Goal: Task Accomplishment & Management: Manage account settings

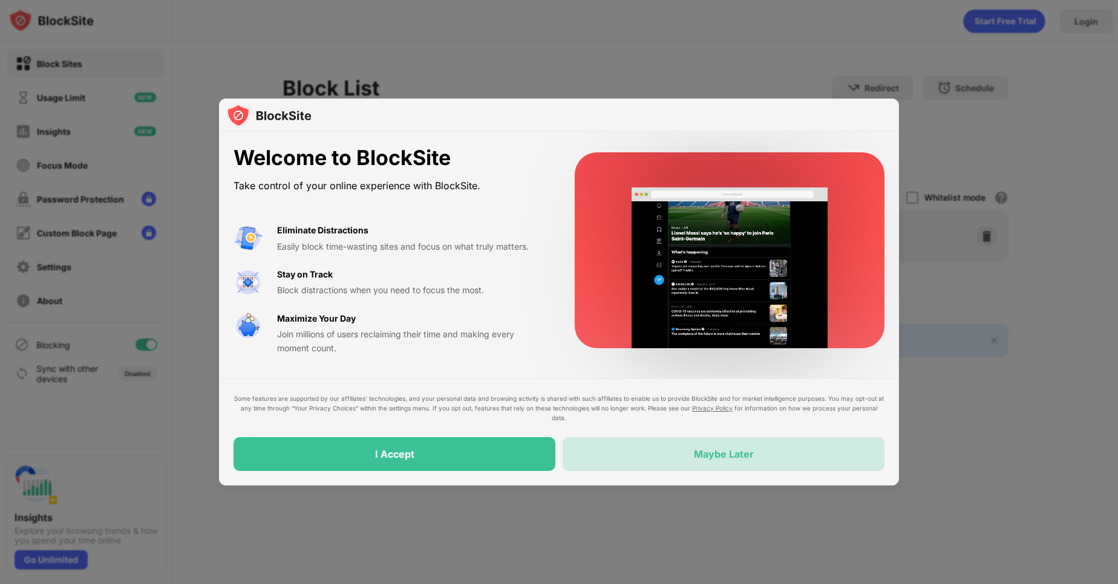
click at [691, 446] on div "Maybe Later" at bounding box center [723, 454] width 322 height 34
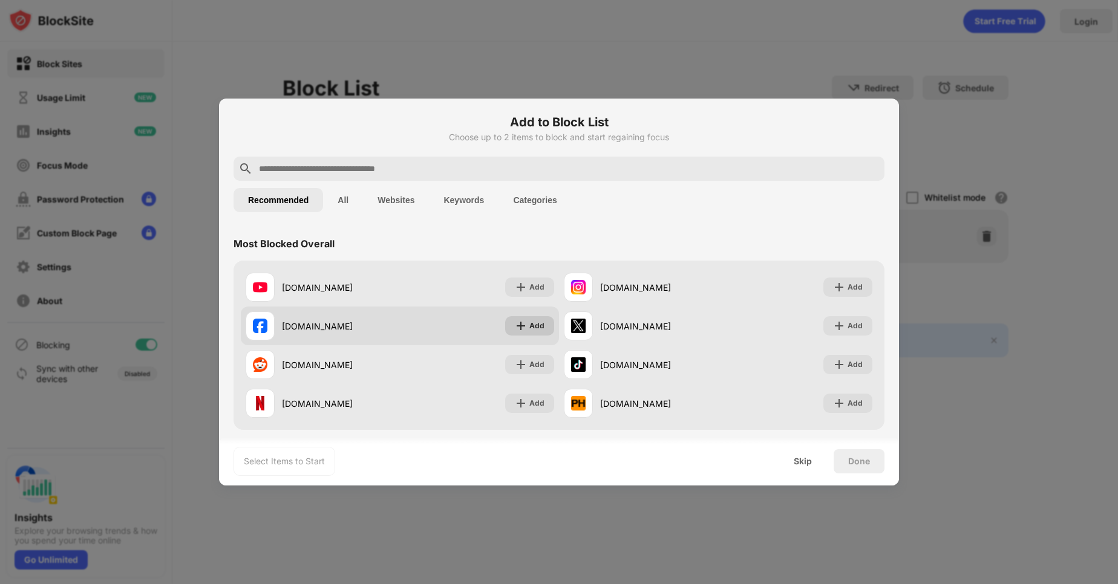
click at [524, 327] on div "Add" at bounding box center [529, 325] width 49 height 19
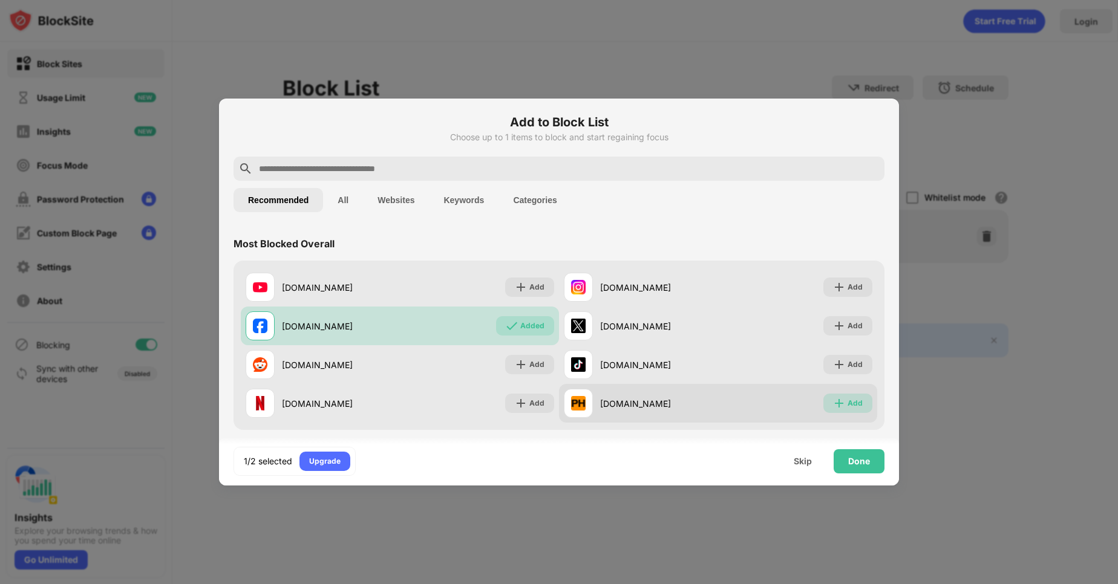
click at [847, 402] on div "Add" at bounding box center [854, 403] width 15 height 12
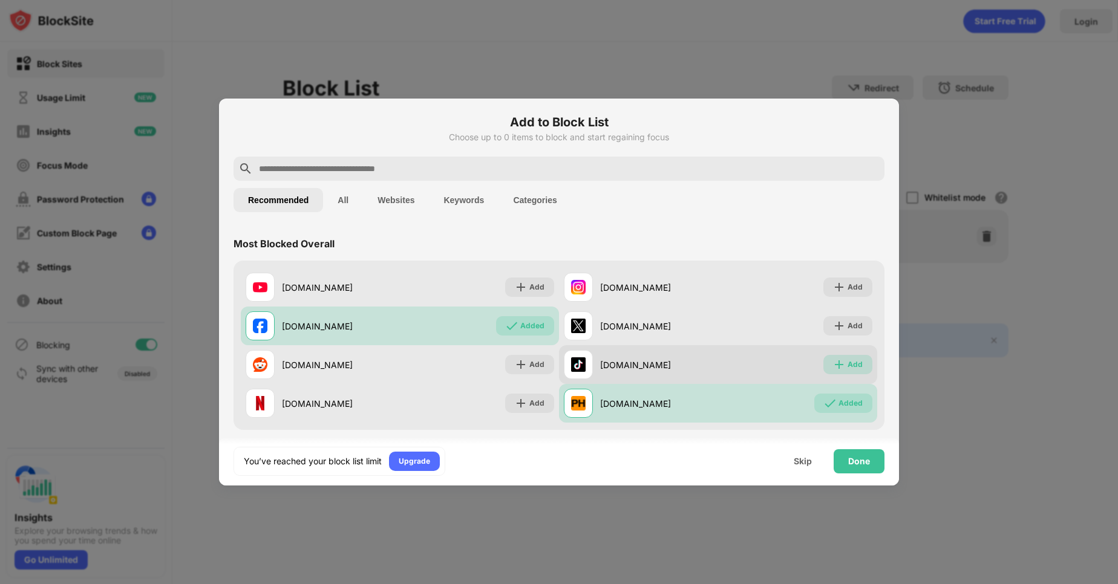
click at [833, 365] on img at bounding box center [839, 365] width 12 height 12
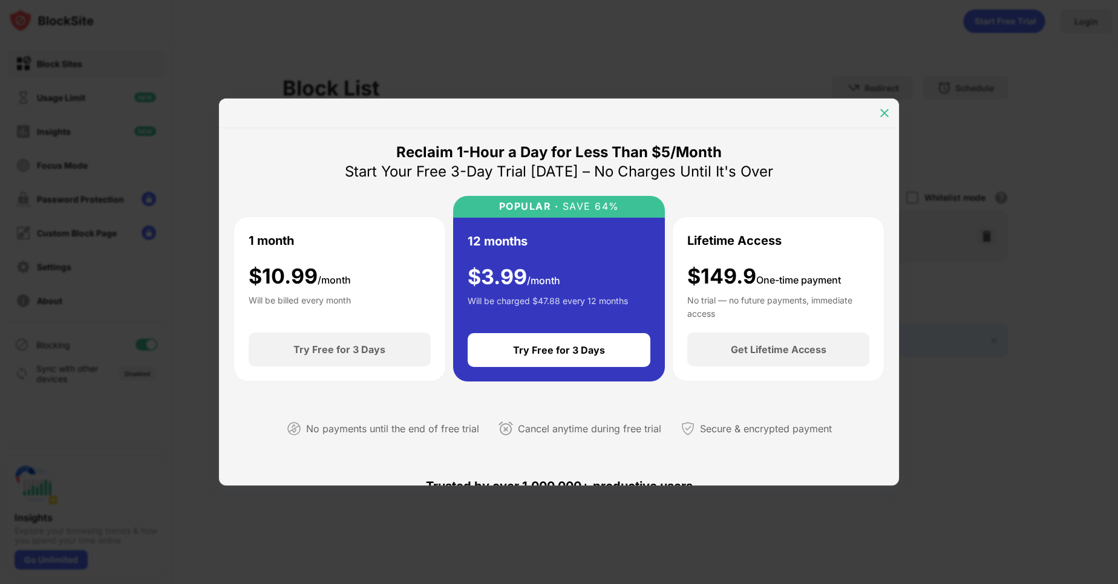
click at [883, 112] on img at bounding box center [884, 113] width 12 height 12
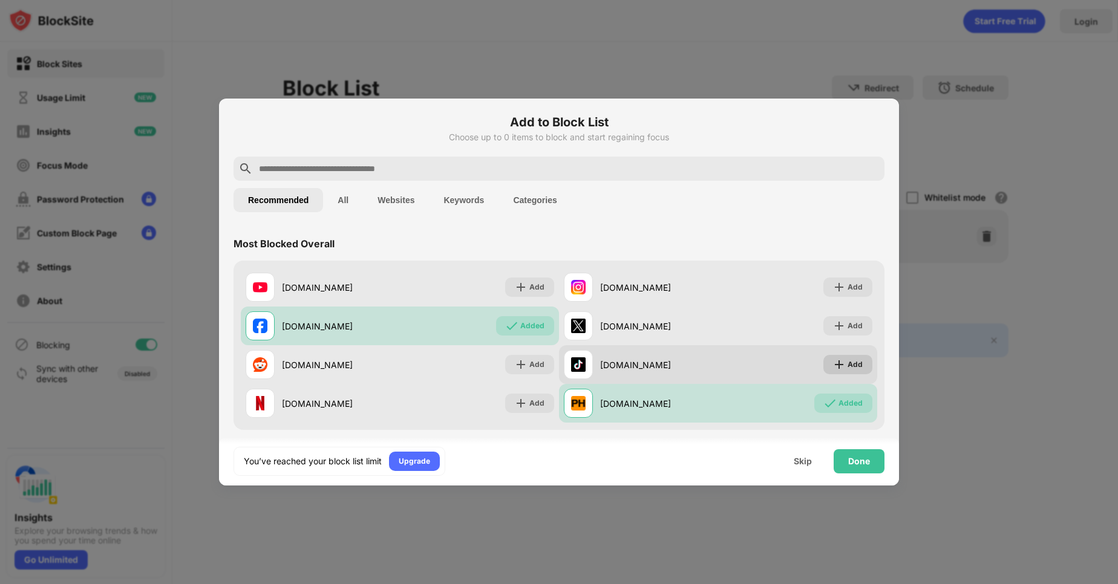
click at [855, 364] on div "Add" at bounding box center [847, 364] width 49 height 19
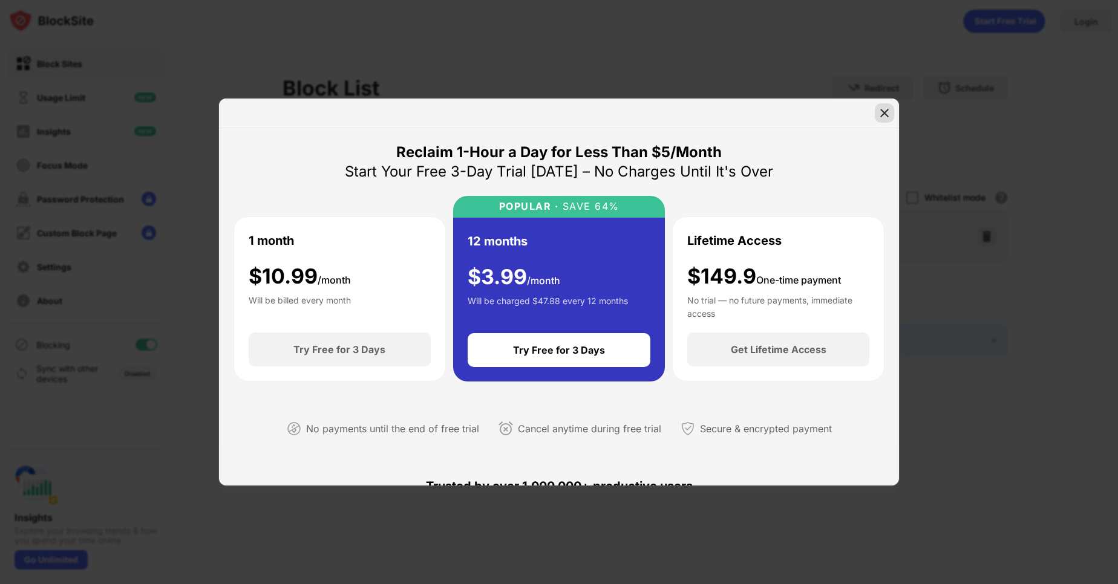
click at [888, 117] on img at bounding box center [884, 113] width 12 height 12
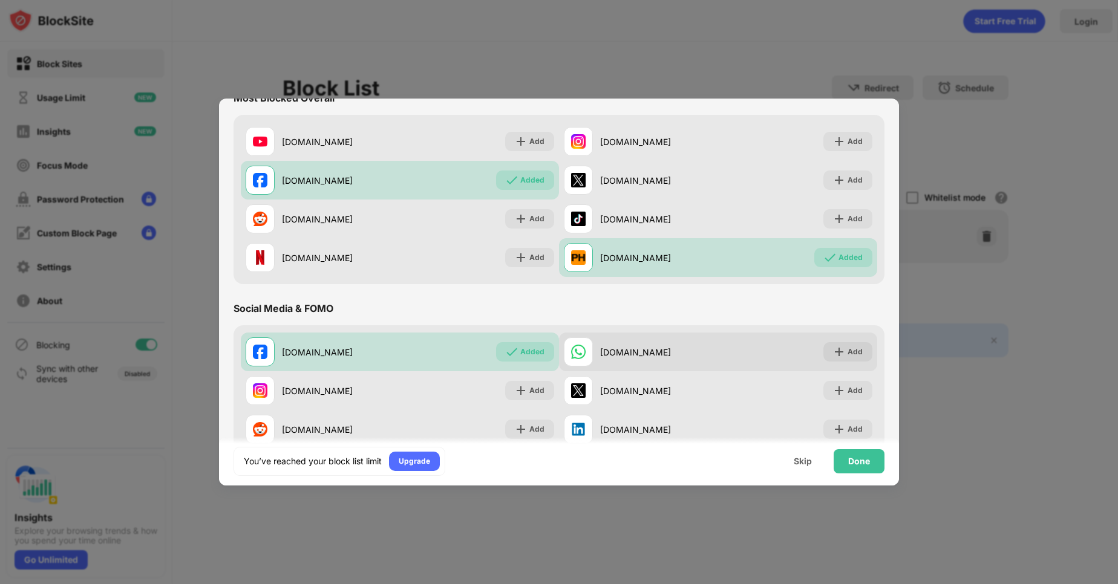
scroll to position [145, 0]
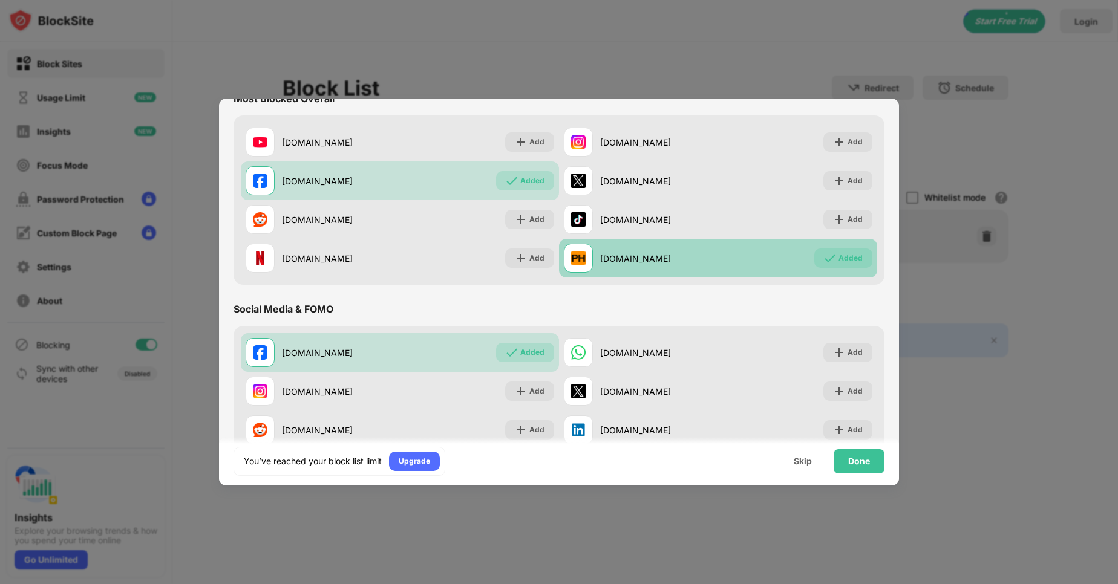
click at [849, 255] on div "Added" at bounding box center [850, 258] width 24 height 12
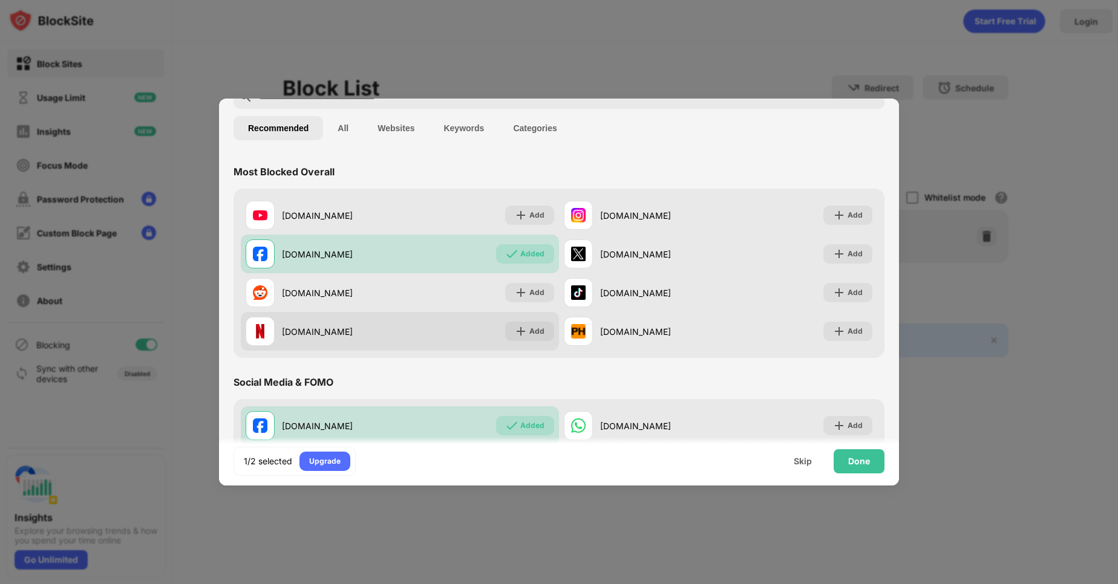
scroll to position [73, 0]
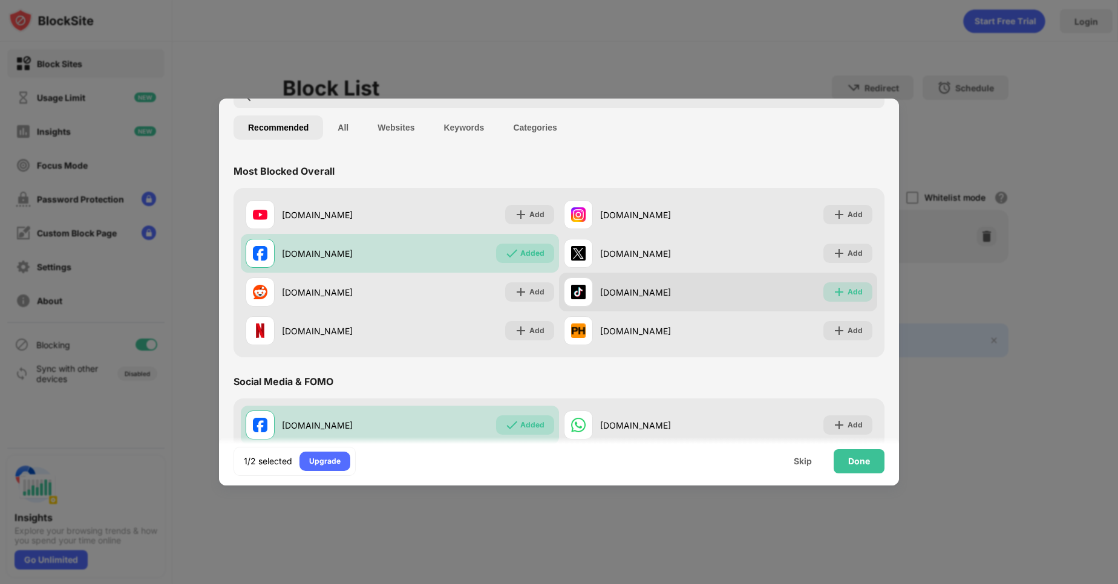
click at [823, 293] on div "Add" at bounding box center [847, 291] width 49 height 19
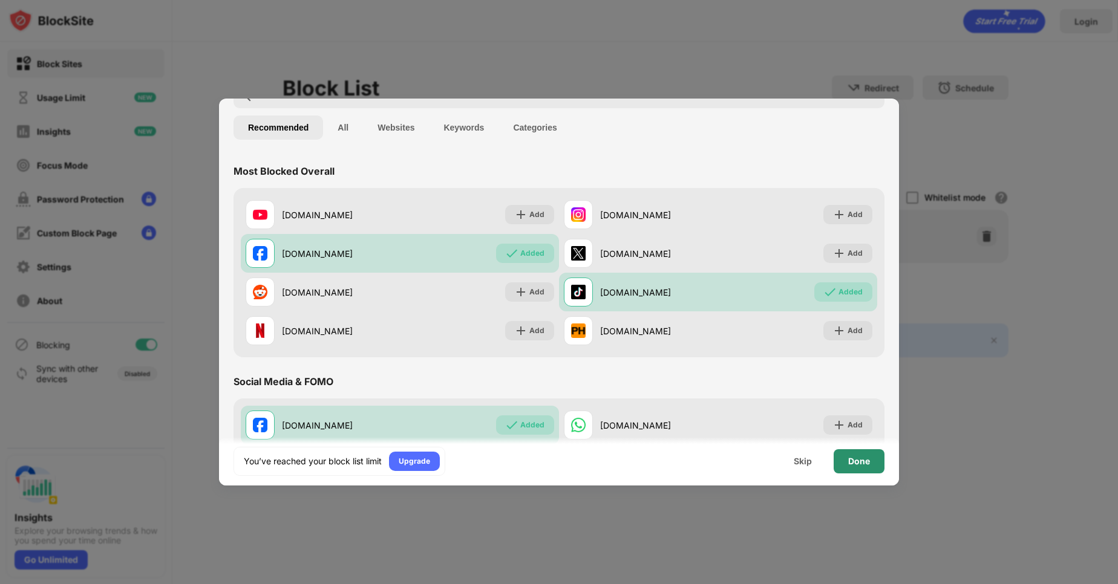
click at [845, 459] on div "Done" at bounding box center [858, 461] width 51 height 24
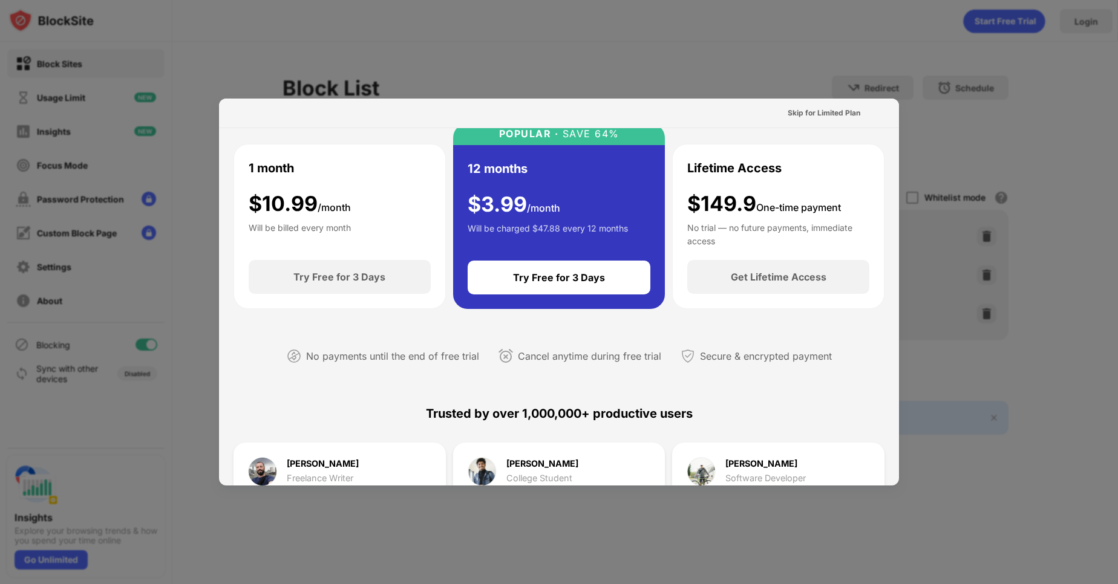
scroll to position [0, 0]
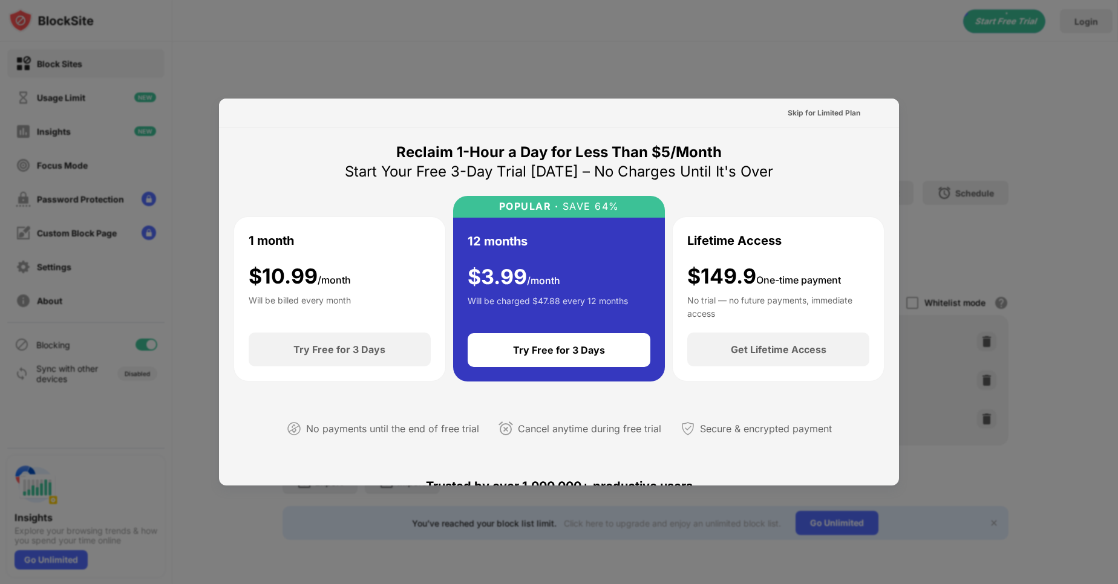
click at [727, 86] on div at bounding box center [559, 292] width 1118 height 584
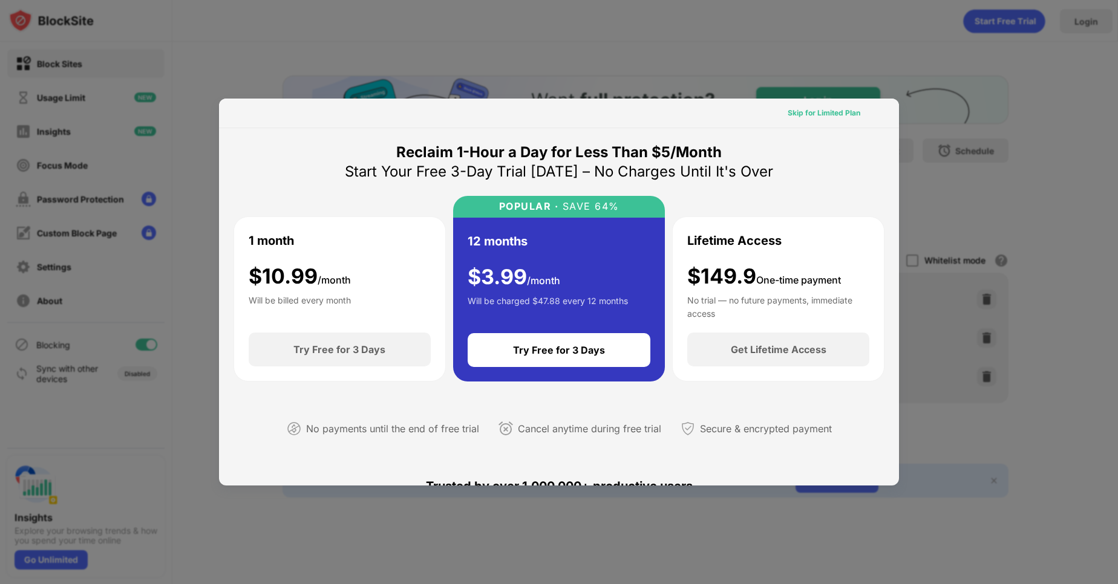
click at [818, 110] on div "Skip for Limited Plan" at bounding box center [823, 113] width 73 height 12
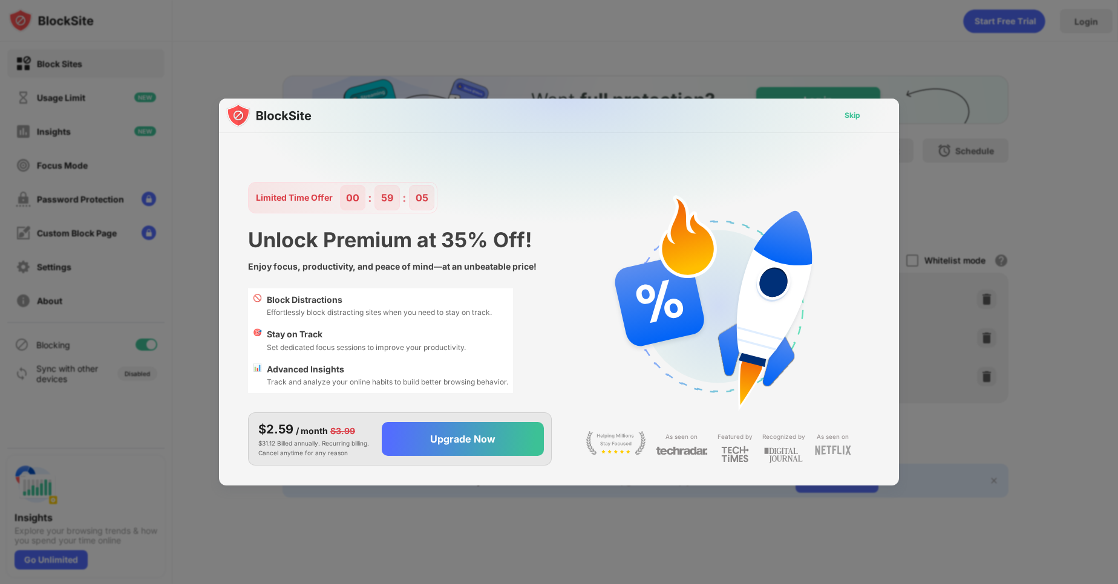
click at [858, 122] on div "Skip" at bounding box center [852, 115] width 35 height 19
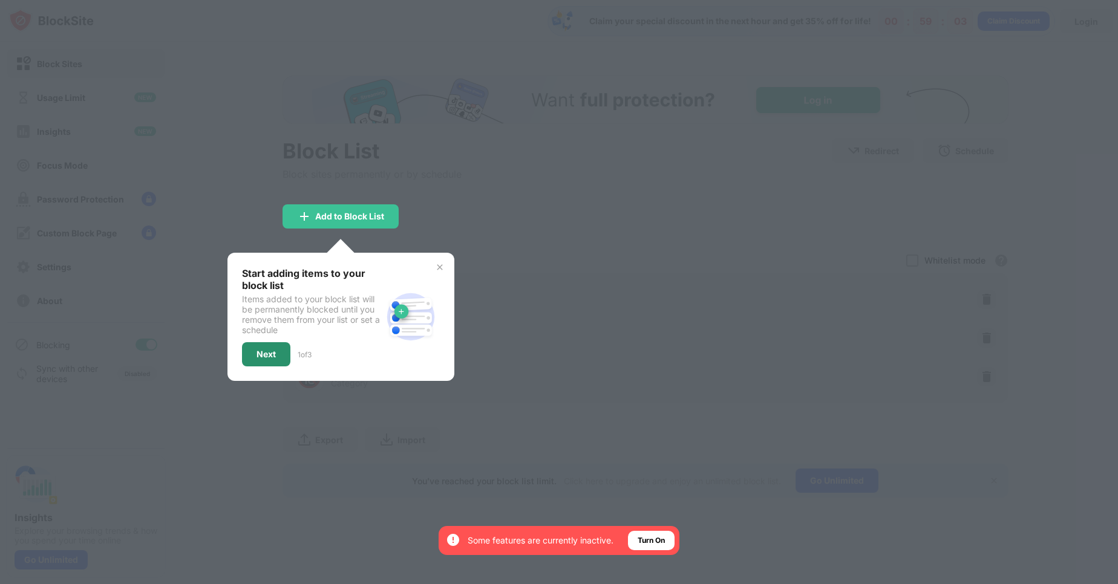
click at [279, 351] on div "Next" at bounding box center [266, 354] width 48 height 24
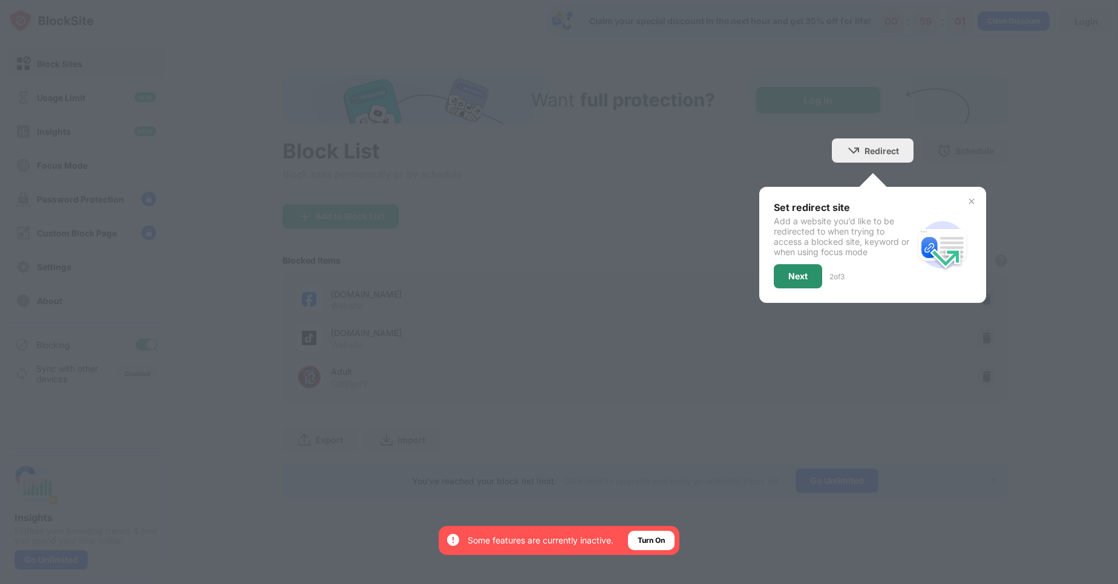
click at [804, 287] on div "Next" at bounding box center [798, 276] width 48 height 24
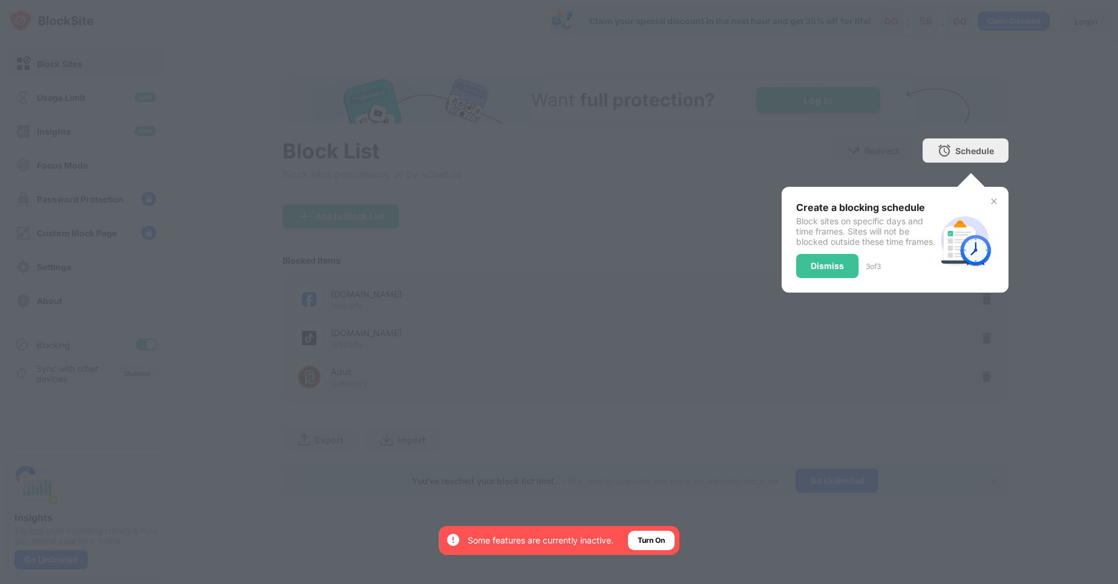
click at [804, 290] on div "Create a blocking schedule Block sites on specific days and time frames. Sites …" at bounding box center [894, 240] width 227 height 106
click at [815, 271] on div "Dismiss" at bounding box center [826, 266] width 33 height 10
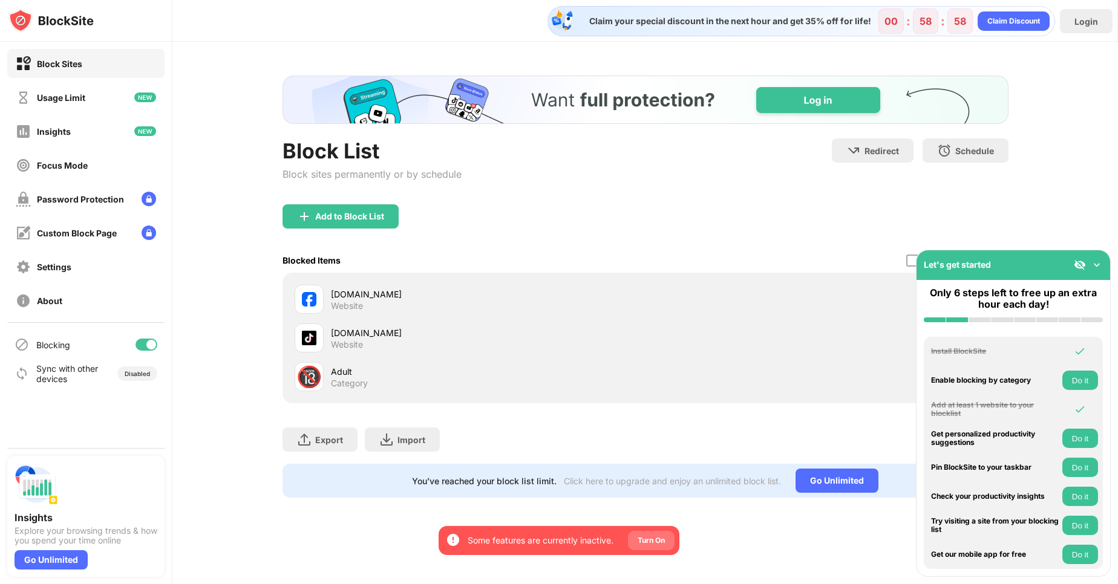
click at [645, 540] on div "Turn On" at bounding box center [650, 541] width 27 height 12
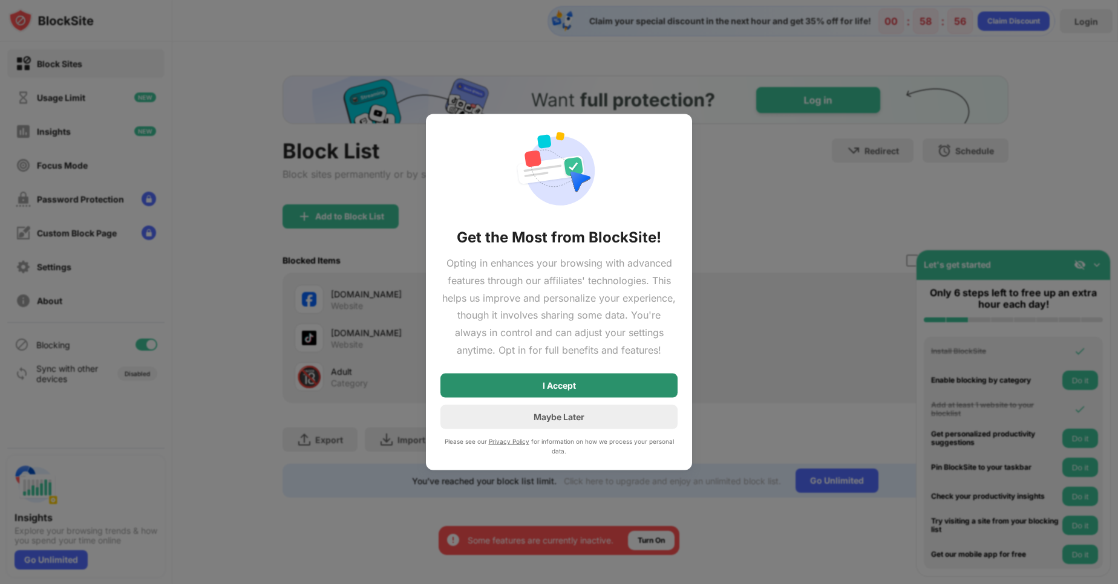
click at [608, 383] on div "I Accept" at bounding box center [558, 385] width 237 height 24
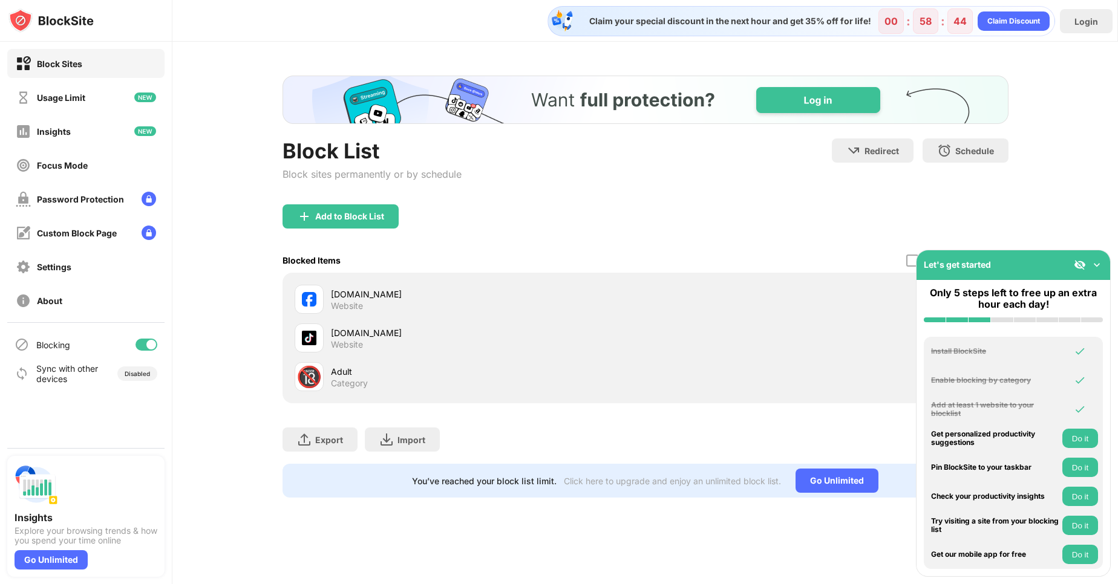
click at [1102, 264] on img at bounding box center [1096, 265] width 12 height 12
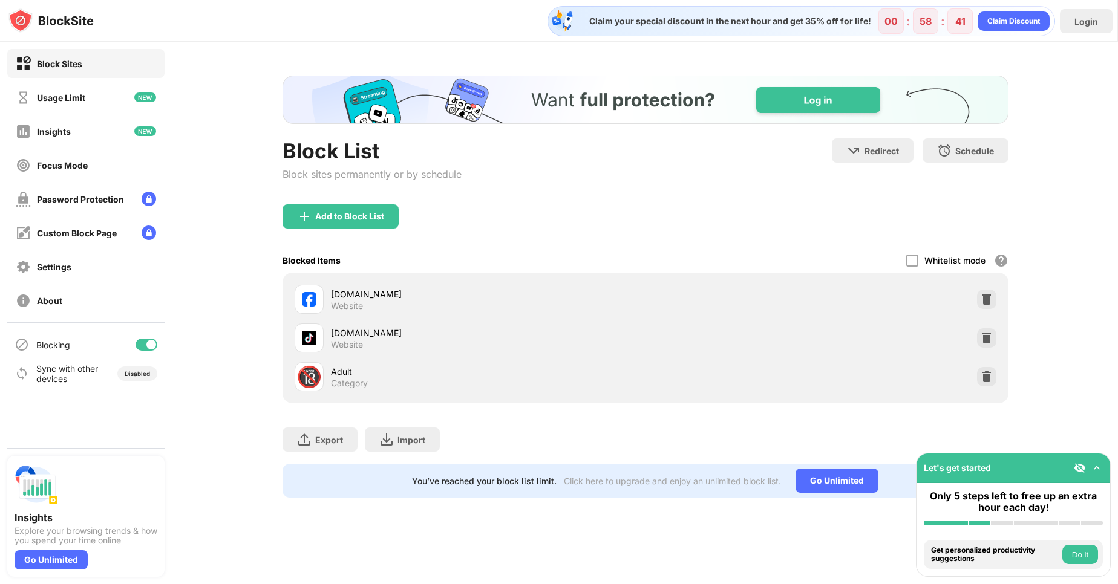
click at [1080, 556] on button "Do it" at bounding box center [1080, 554] width 36 height 19
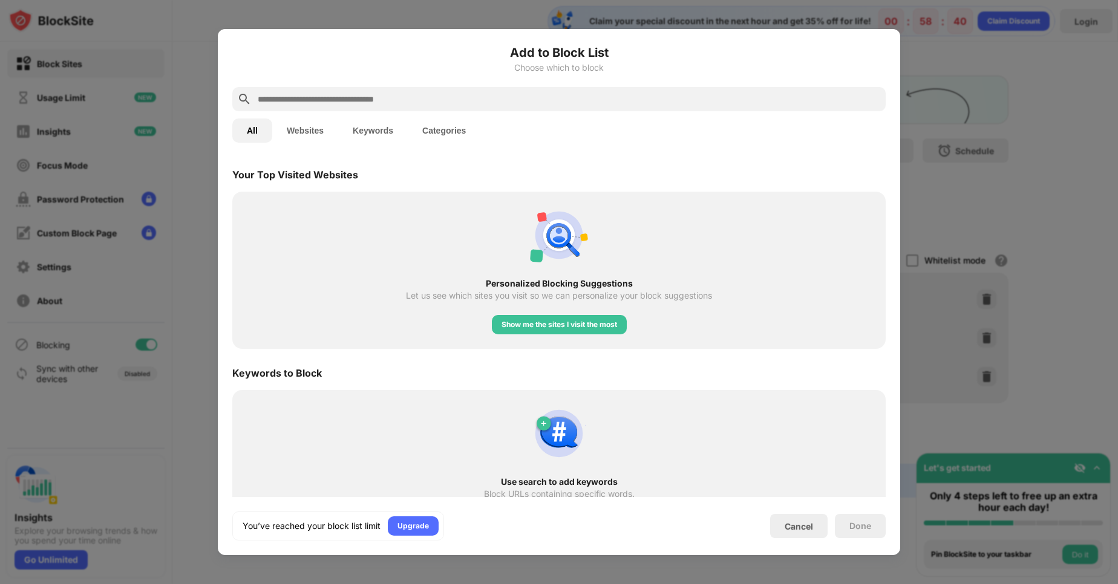
scroll to position [421, 0]
click at [595, 331] on div "Show me the sites I visit the most" at bounding box center [559, 324] width 135 height 19
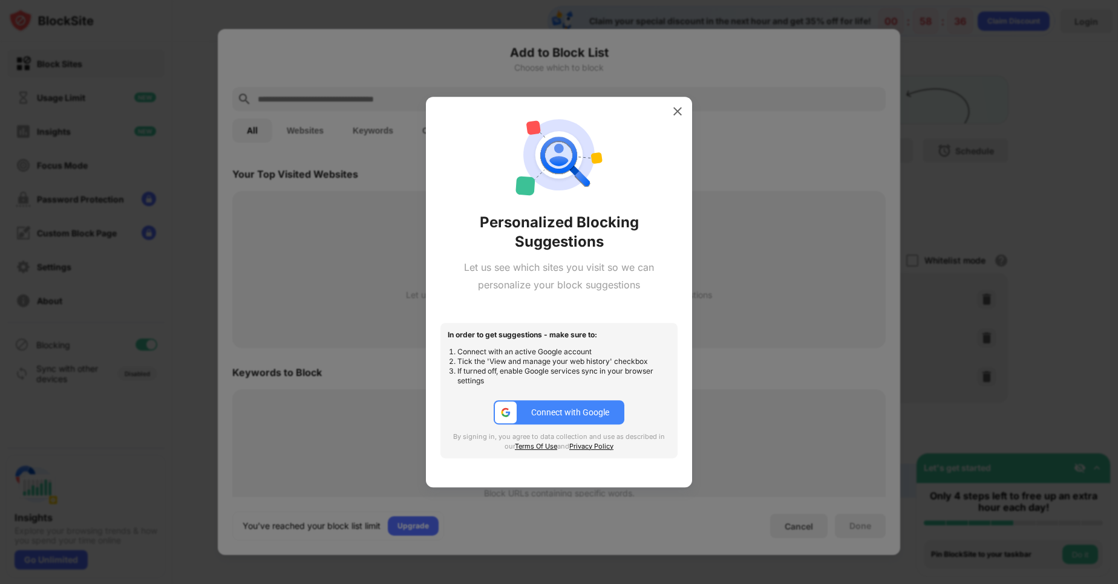
click at [574, 412] on div "Connect with Google" at bounding box center [570, 413] width 78 height 10
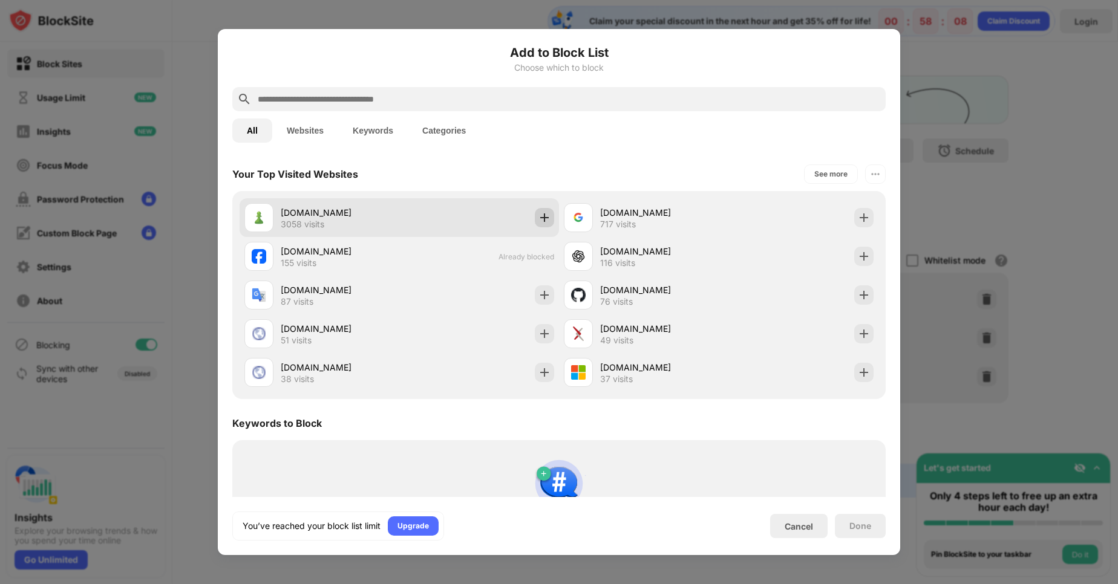
click at [538, 220] on img at bounding box center [544, 218] width 12 height 12
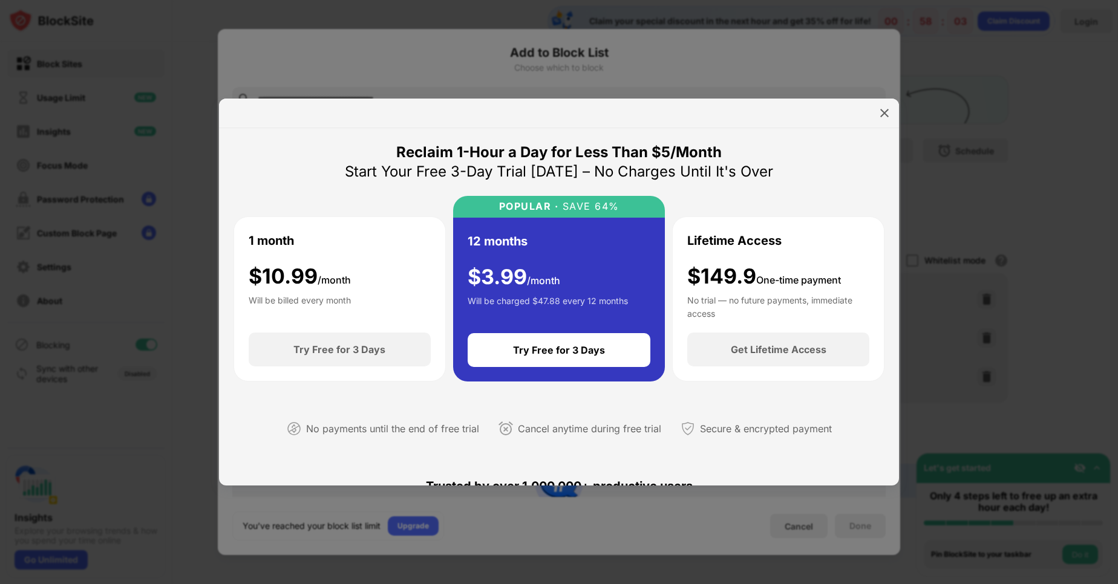
drag, startPoint x: 896, startPoint y: 103, endPoint x: 887, endPoint y: 109, distance: 10.8
click at [895, 103] on div at bounding box center [559, 114] width 680 height 30
click at [887, 110] on img at bounding box center [884, 113] width 12 height 12
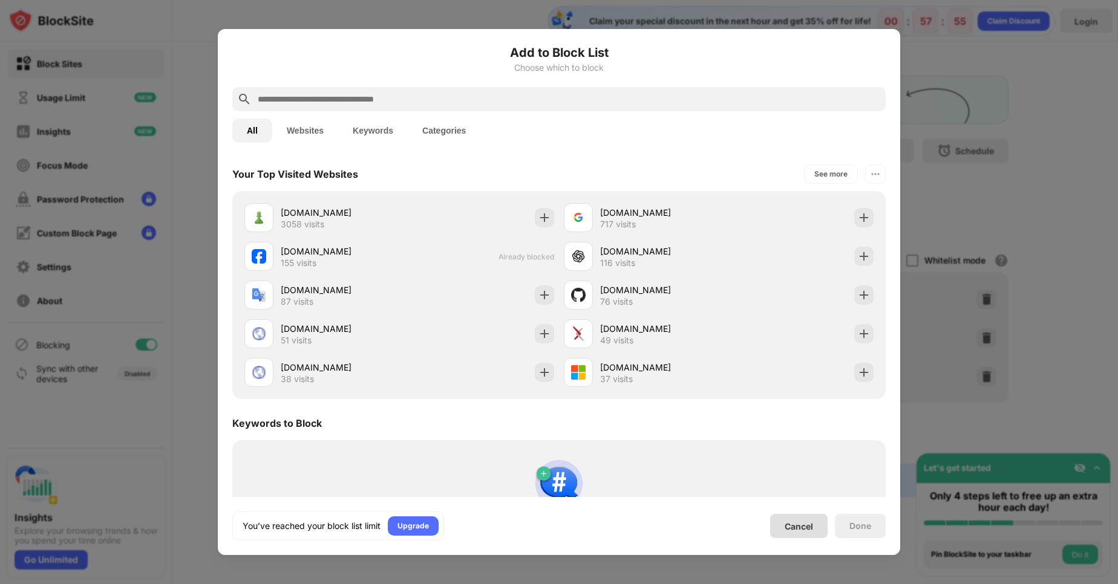
click at [812, 531] on div "Cancel" at bounding box center [798, 526] width 28 height 10
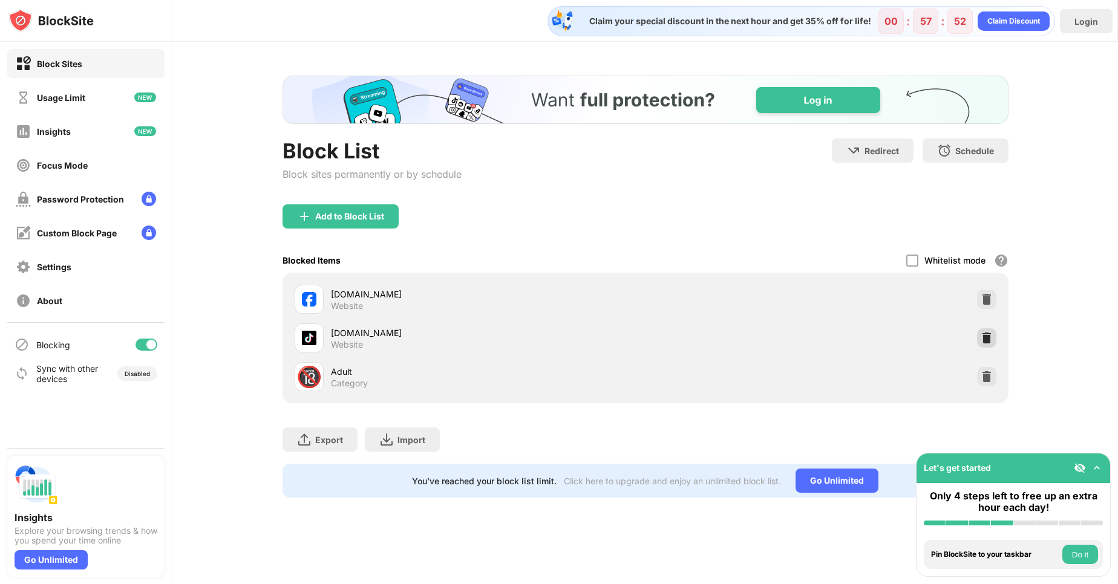
click at [994, 337] on div at bounding box center [986, 337] width 19 height 19
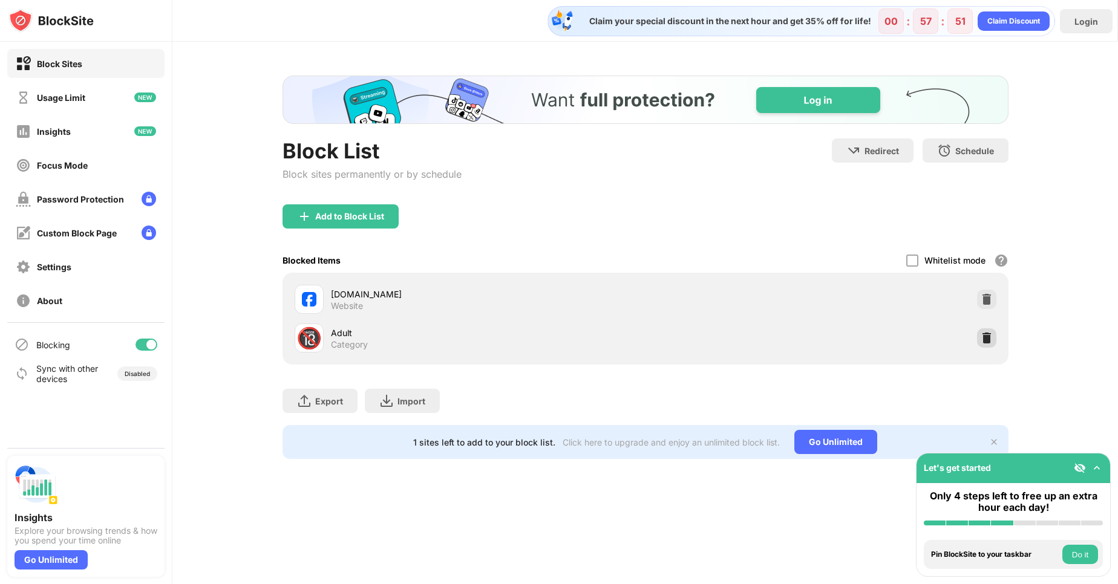
click at [985, 342] on img at bounding box center [986, 338] width 12 height 12
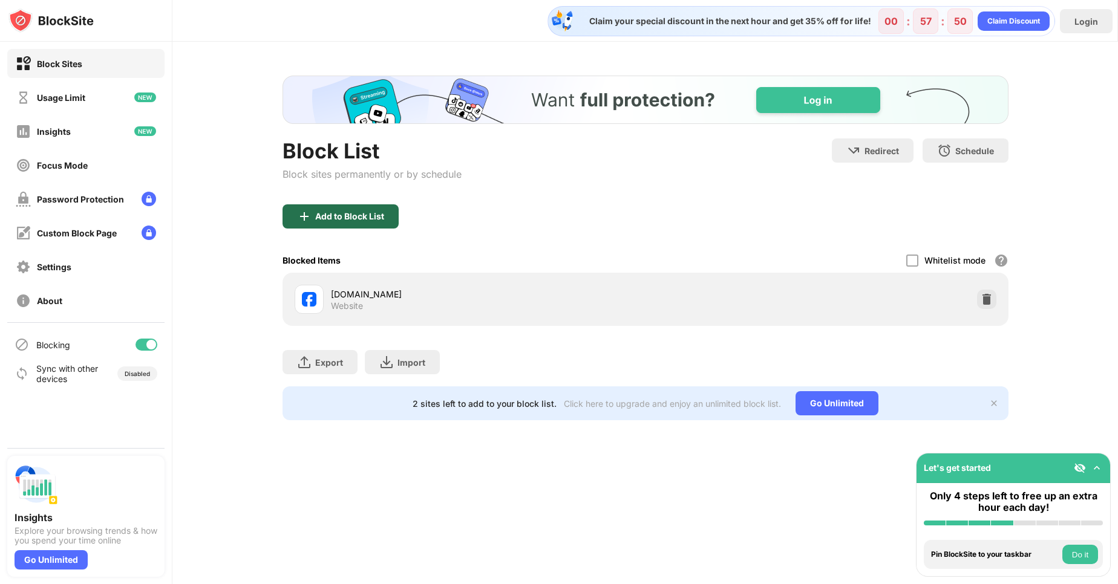
click at [319, 214] on div "Add to Block List" at bounding box center [349, 217] width 69 height 10
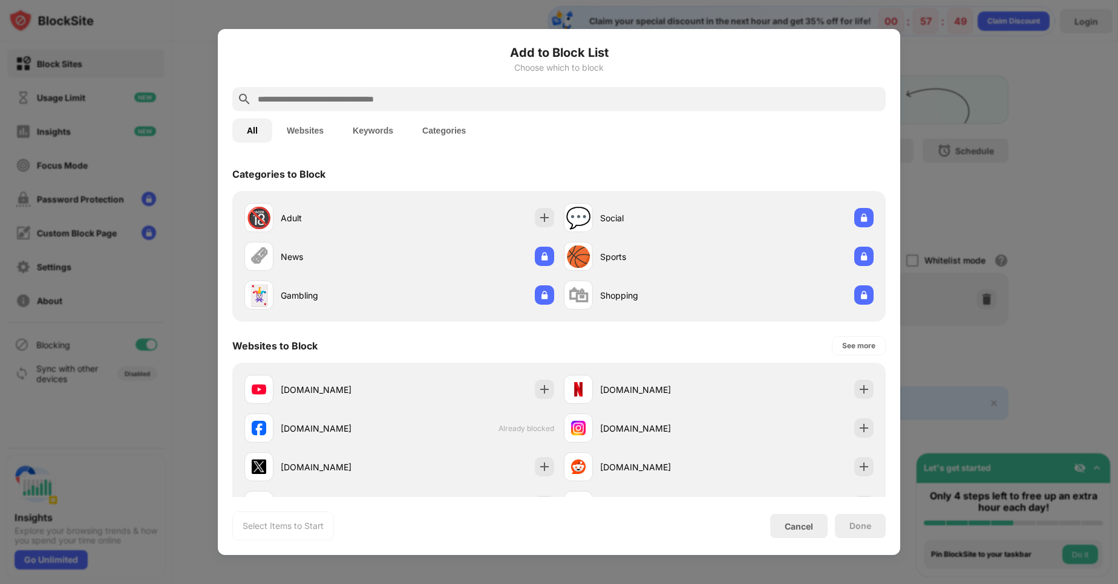
click at [412, 102] on input "text" at bounding box center [568, 99] width 624 height 15
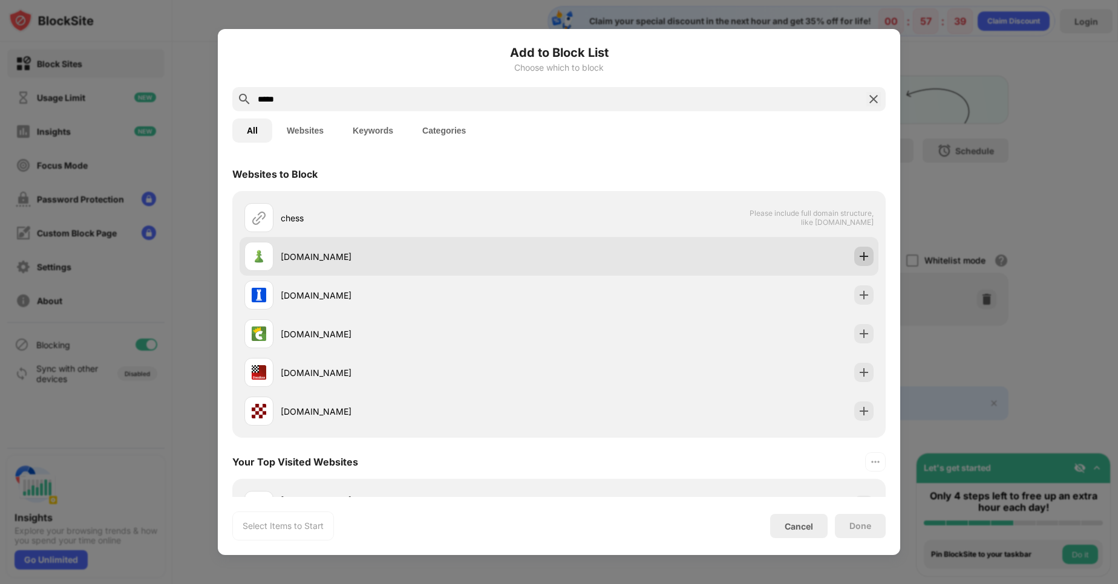
type input "*****"
click at [858, 258] on img at bounding box center [864, 256] width 12 height 12
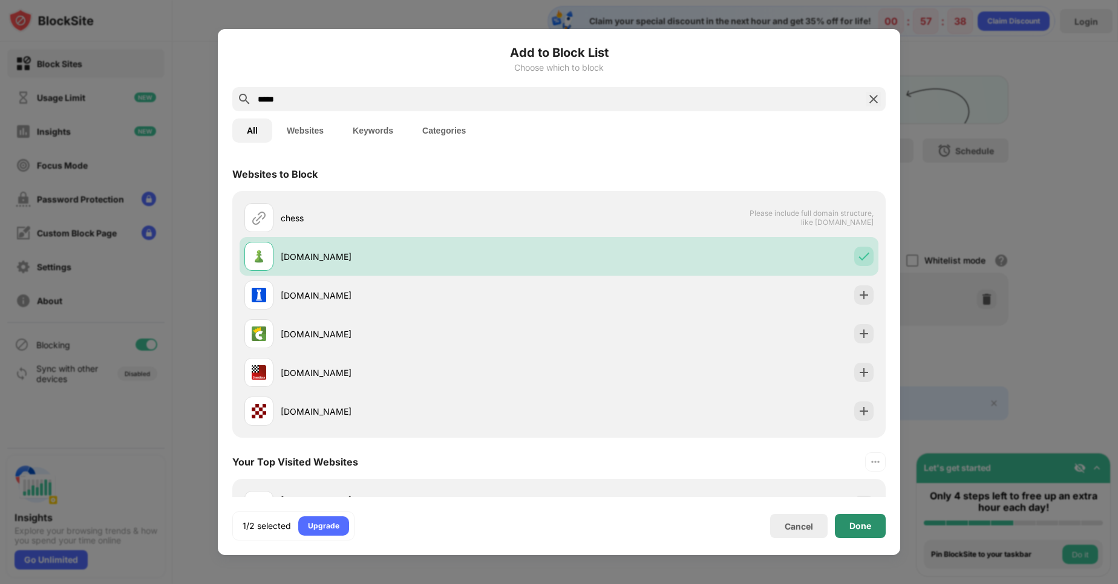
click at [864, 534] on div "Done" at bounding box center [860, 526] width 51 height 24
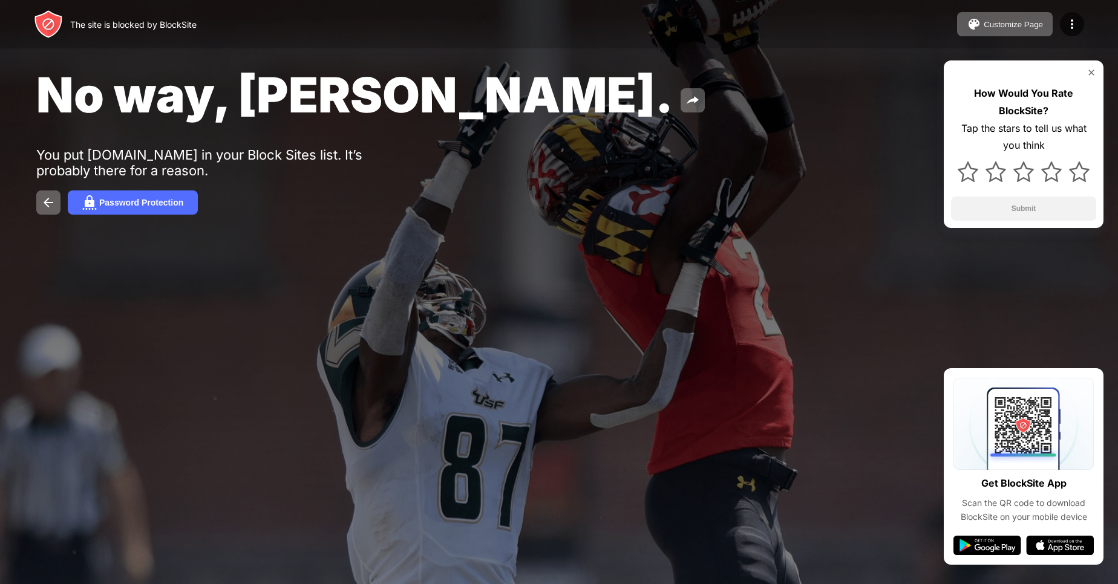
click at [132, 160] on div "You put chess.com in your Block Sites list. It’s probably there for a reason." at bounding box center [223, 162] width 374 height 31
drag, startPoint x: 132, startPoint y: 160, endPoint x: 208, endPoint y: 158, distance: 76.2
click at [208, 158] on div "You put chess.com in your Block Sites list. It’s probably there for a reason." at bounding box center [223, 162] width 374 height 31
click at [245, 160] on div "You put chess.com in your Block Sites list. It’s probably there for a reason." at bounding box center [223, 162] width 374 height 31
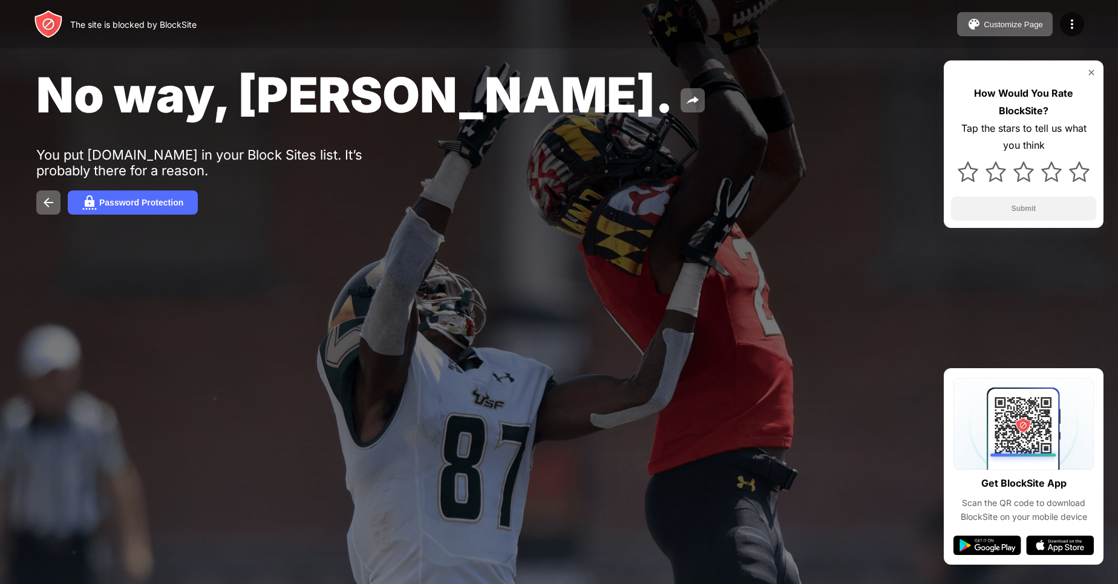
click at [245, 160] on div "You put chess.com in your Block Sites list. It’s probably there for a reason." at bounding box center [223, 162] width 374 height 31
click at [244, 160] on div "You put chess.com in your Block Sites list. It’s probably there for a reason." at bounding box center [223, 162] width 374 height 31
click at [238, 166] on div "You put chess.com in your Block Sites list. It’s probably there for a reason." at bounding box center [223, 162] width 374 height 31
